Goal: Subscribe to service/newsletter

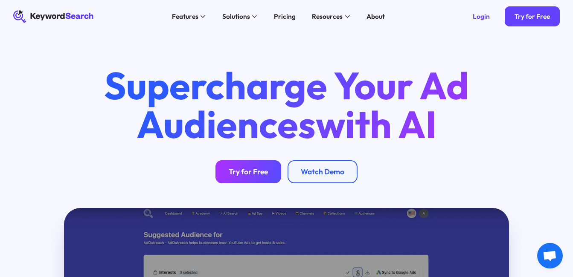
click at [241, 171] on div "Try for Free" at bounding box center [248, 172] width 39 height 9
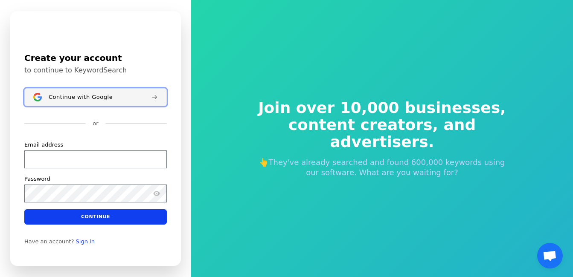
click at [59, 96] on span "Continue with Google" at bounding box center [81, 97] width 64 height 7
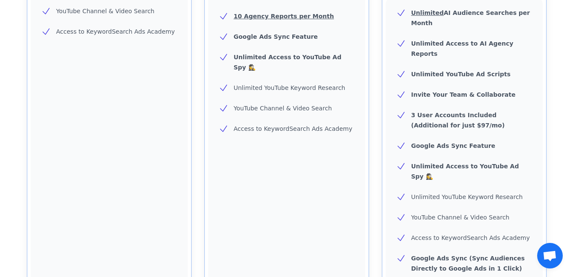
scroll to position [406, 0]
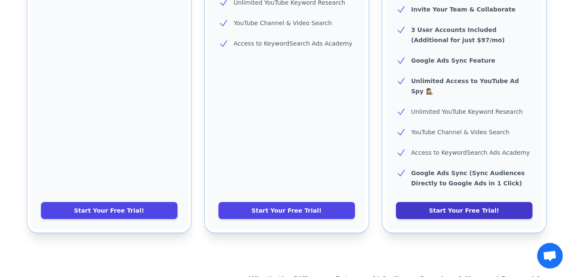
click at [440, 202] on link "Start Your Free Trial!" at bounding box center [464, 210] width 136 height 17
